Goal: Task Accomplishment & Management: Complete application form

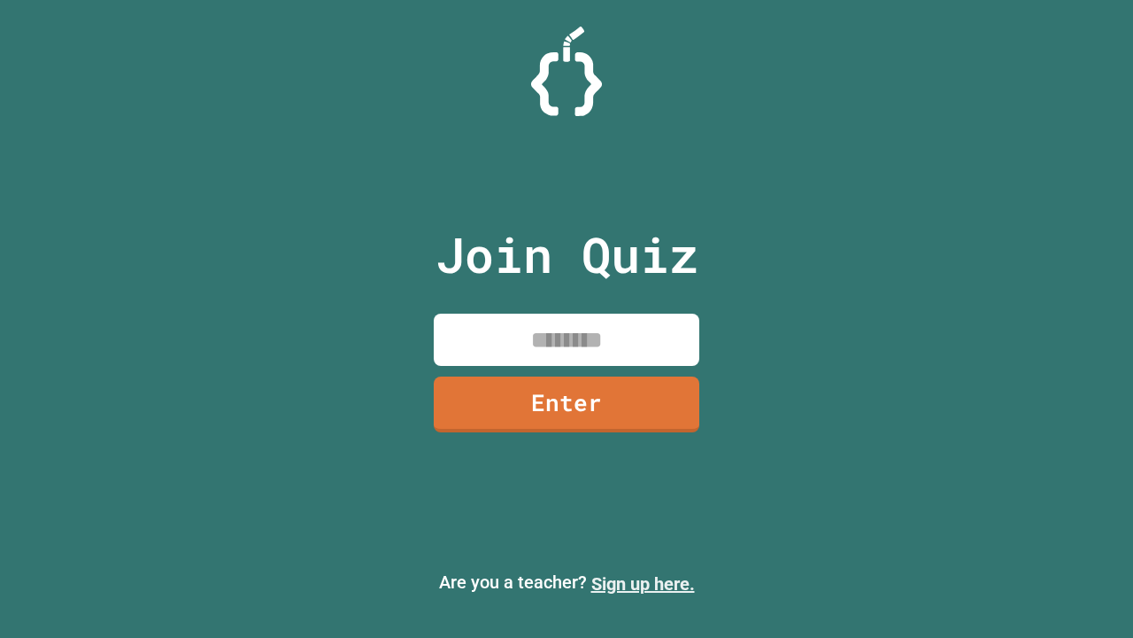
click at [643, 584] on link "Sign up here." at bounding box center [643, 583] width 104 height 21
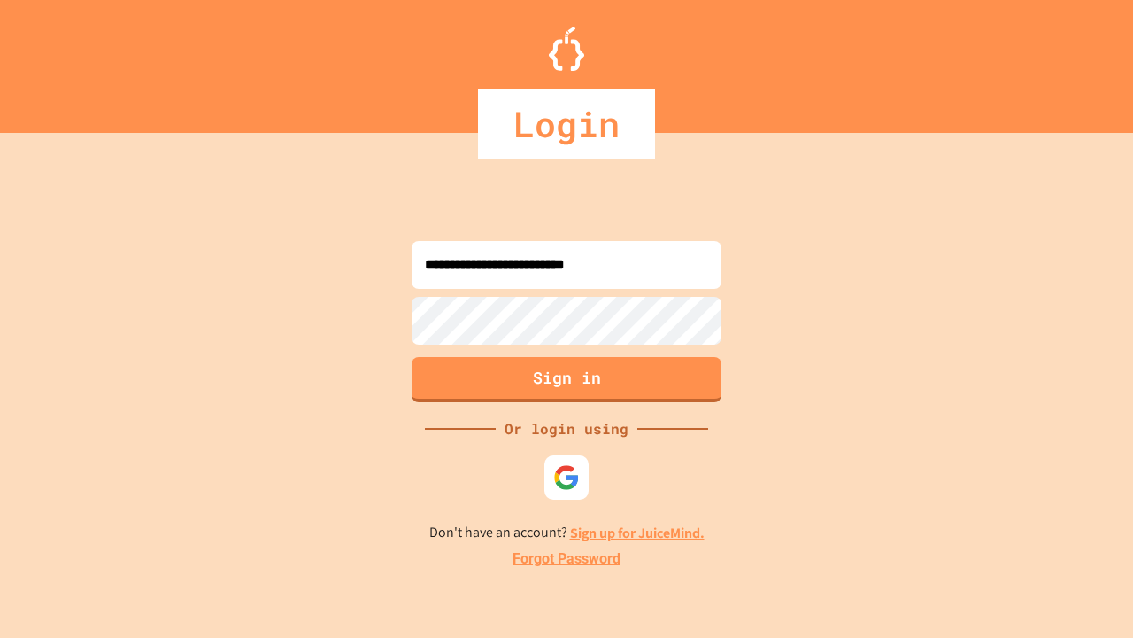
type input "**********"
